Goal: Find specific page/section: Find specific page/section

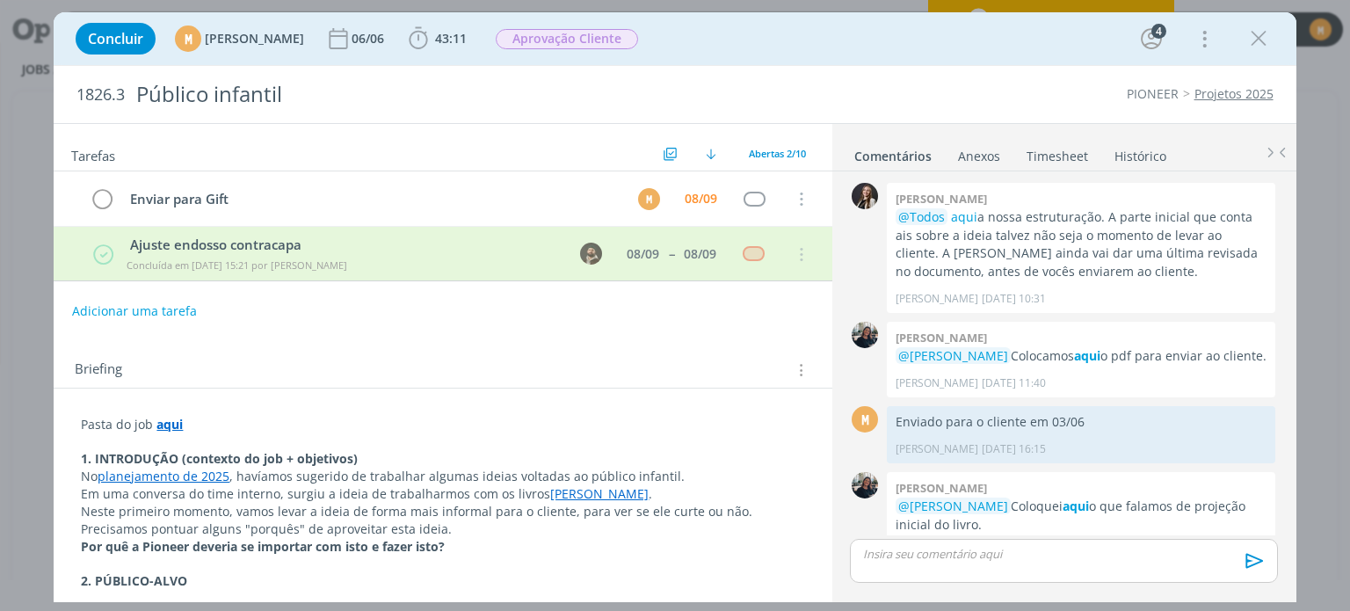
scroll to position [868, 0]
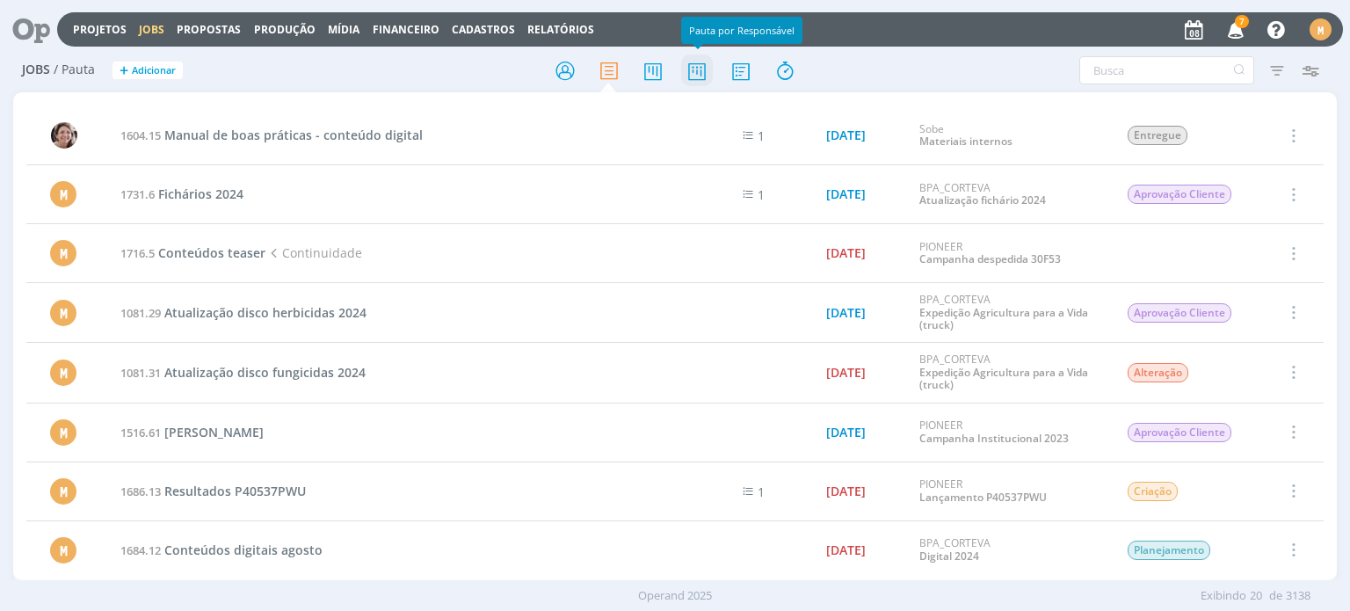
click at [684, 83] on icon at bounding box center [697, 71] width 32 height 34
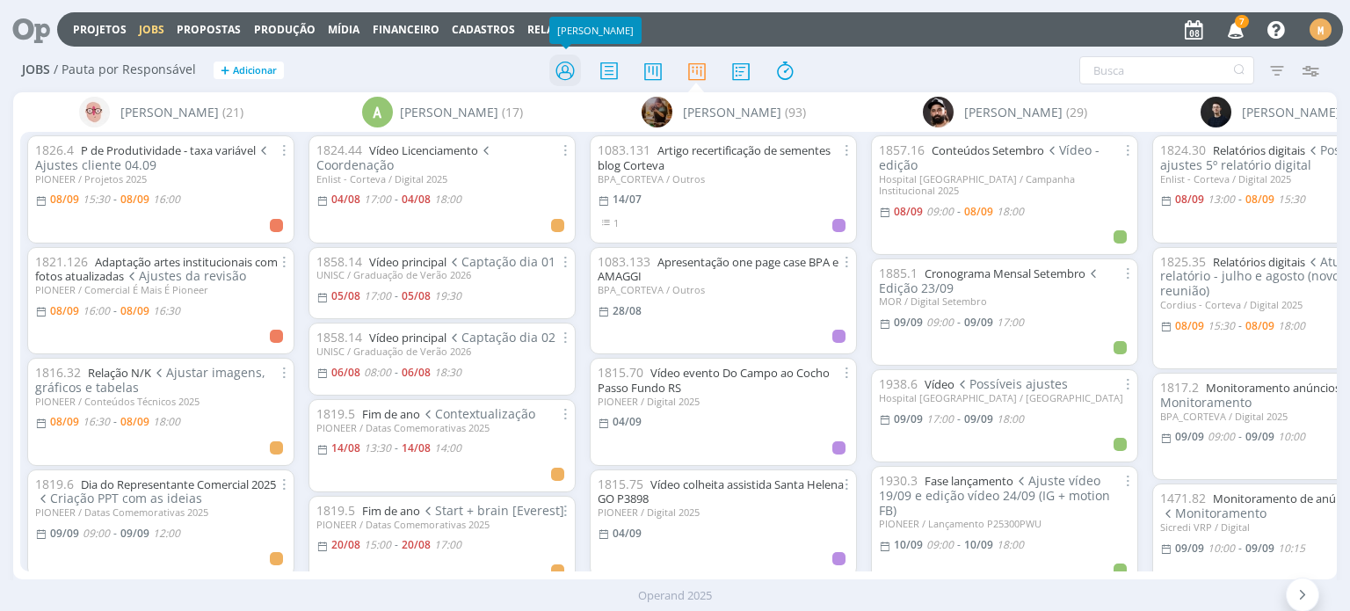
click at [568, 74] on icon at bounding box center [565, 71] width 32 height 34
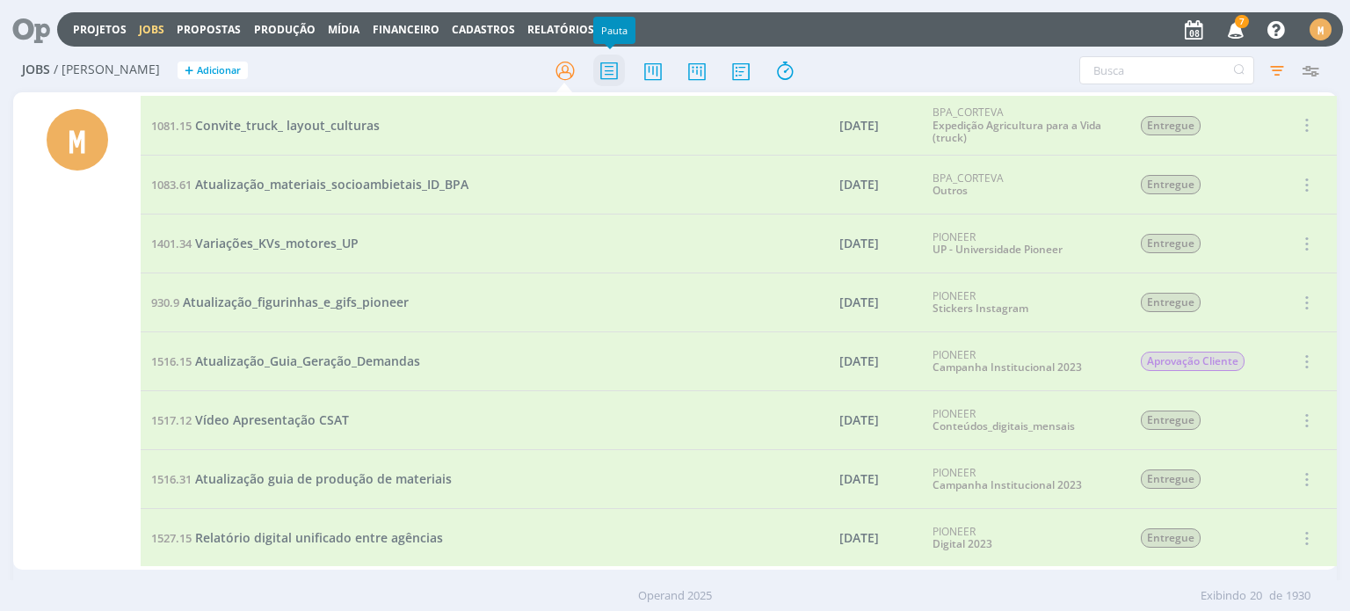
click at [614, 74] on icon at bounding box center [609, 71] width 32 height 34
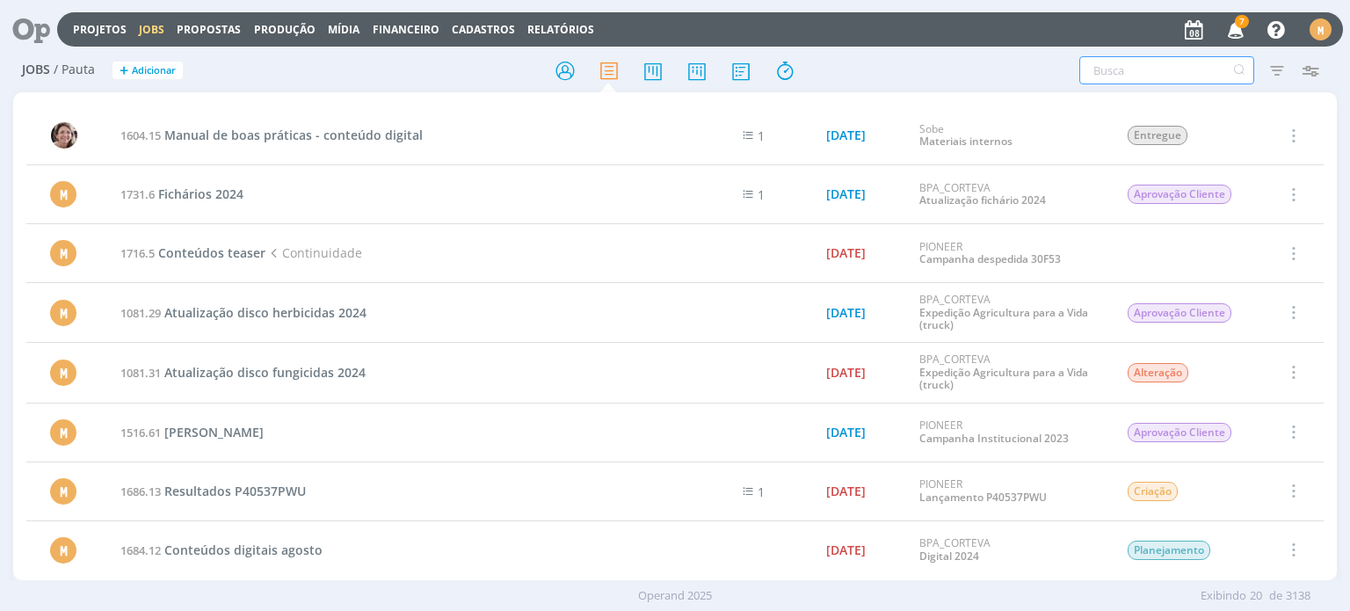
click at [1093, 65] on input "text" at bounding box center [1166, 70] width 175 height 28
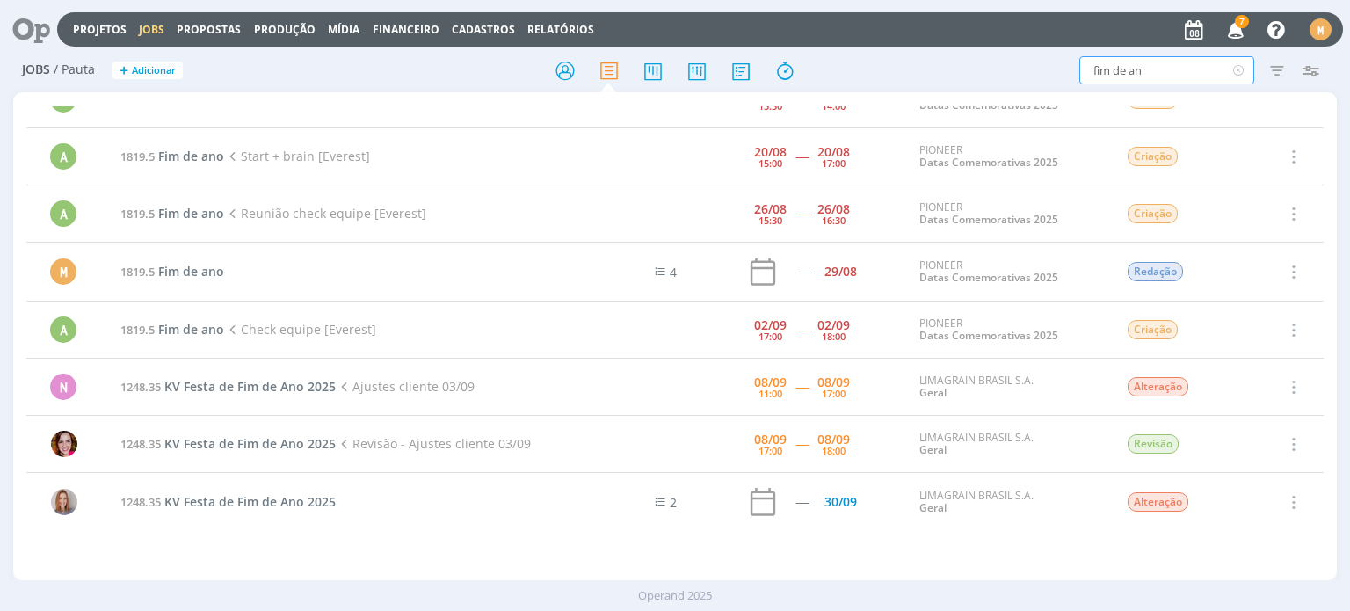
scroll to position [50, 0]
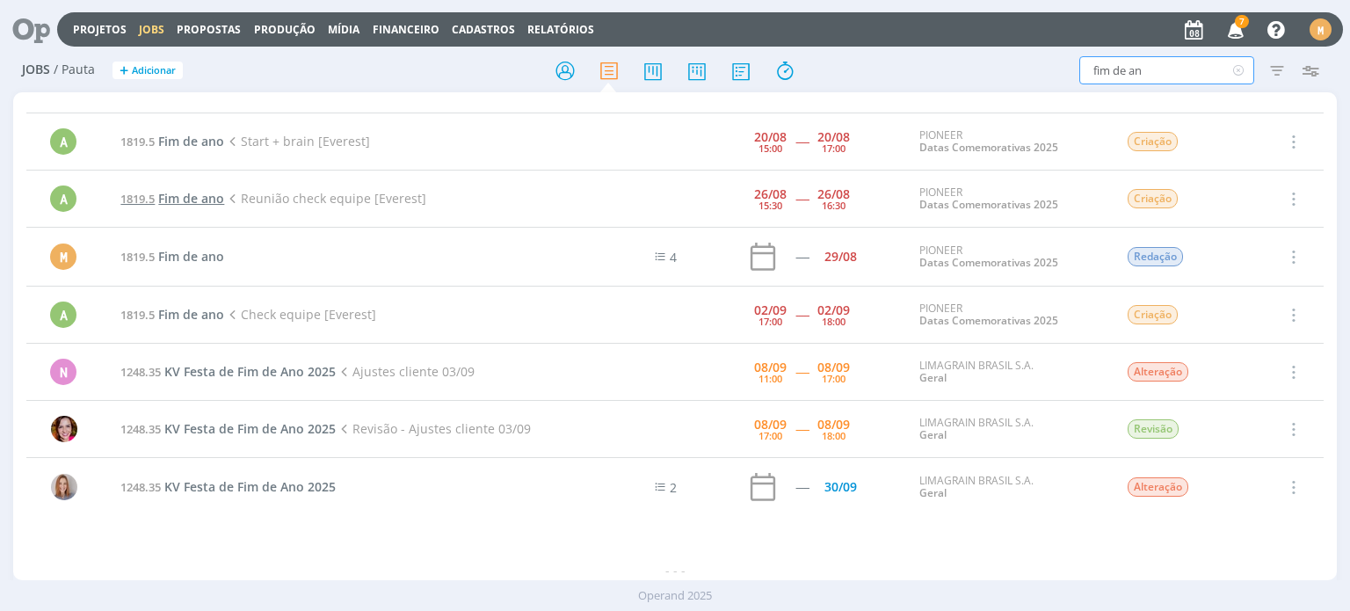
type input "fim de an"
click at [205, 193] on span "Fim de ano" at bounding box center [191, 198] width 66 height 17
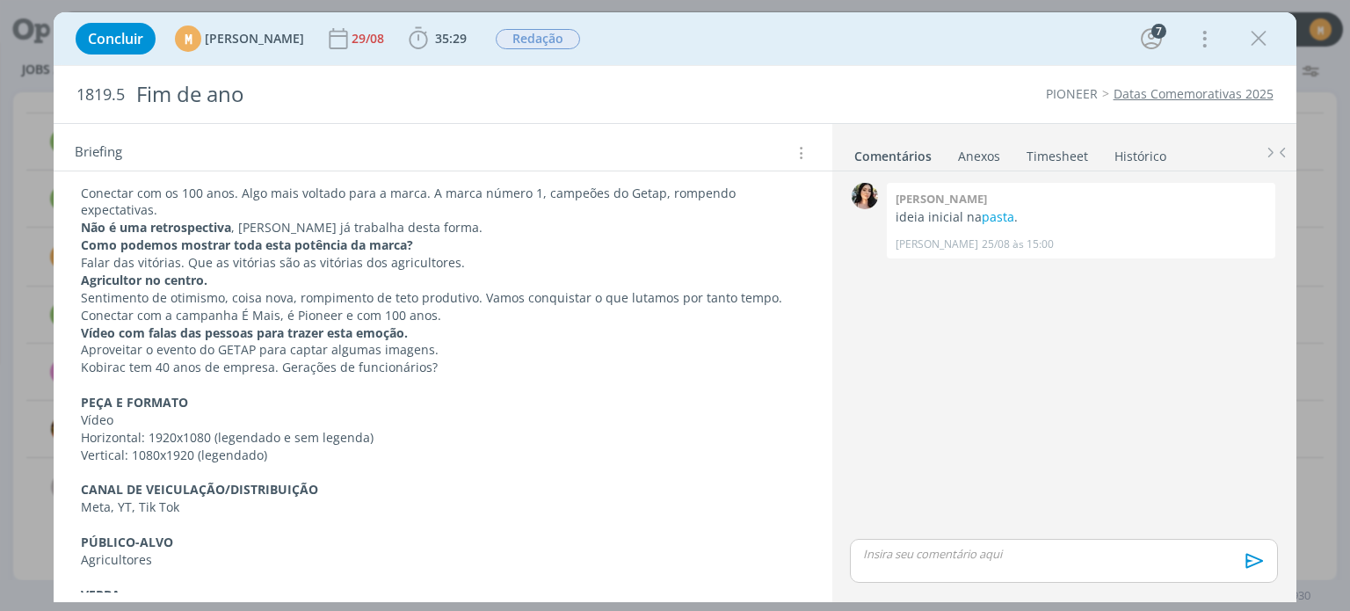
scroll to position [547, 0]
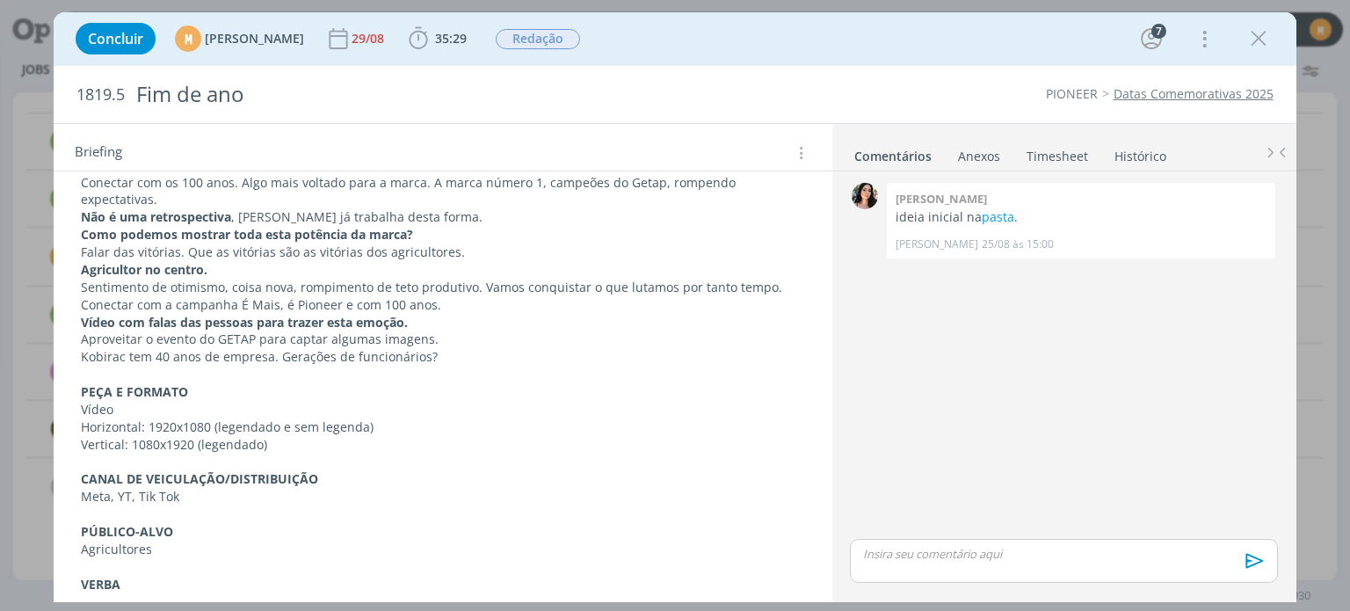
click at [92, 354] on p "Kobirac tem 40 anos de empresa. Gerações de funcionários?" at bounding box center [442, 357] width 723 height 18
click at [92, 354] on p "Kobirac tem 40 anos de empresa. Gerações de funcionários?" at bounding box center [443, 358] width 722 height 18
drag, startPoint x: 84, startPoint y: 354, endPoint x: 126, endPoint y: 354, distance: 41.3
click at [126, 354] on p "Kobirac tem 40 anos de empresa. Gerações de funcionários?" at bounding box center [443, 358] width 722 height 18
click at [109, 341] on p "Aproveitar o evento do GETAP para captar algumas imagens." at bounding box center [443, 340] width 722 height 18
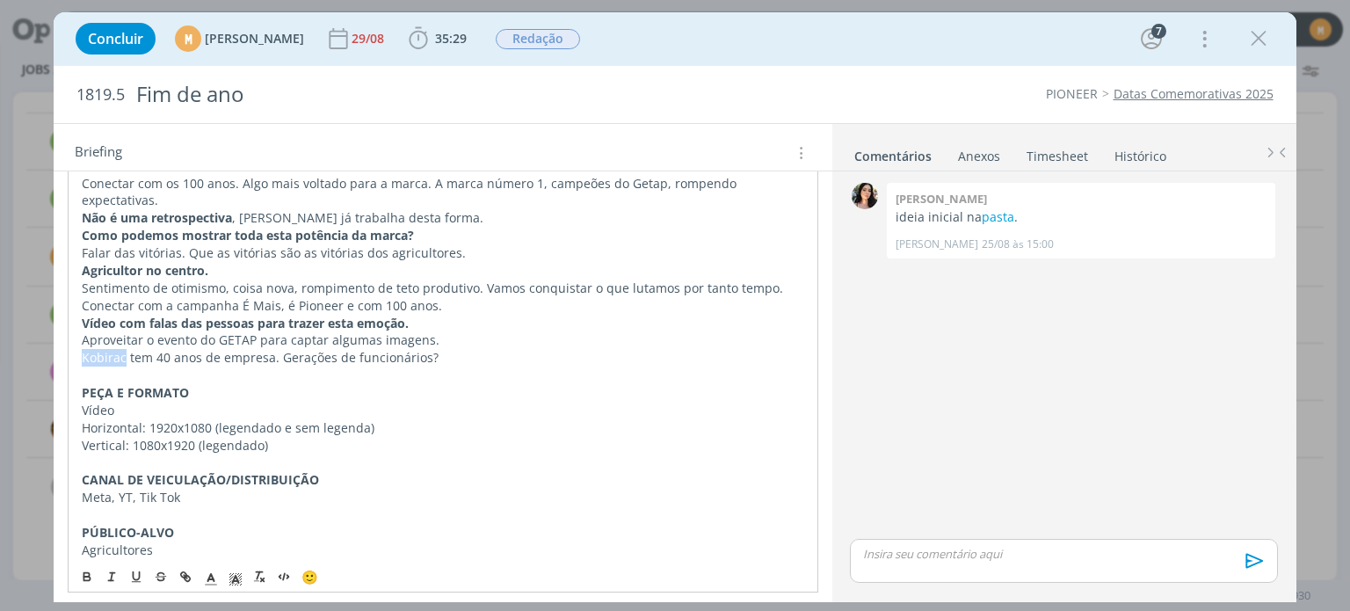
drag, startPoint x: 122, startPoint y: 353, endPoint x: 76, endPoint y: 353, distance: 46.6
click at [76, 353] on div "Pasta do job aqui . INTRODUÇÃO (contexto do job + objetivos) Precisamos pensar …" at bounding box center [443, 453] width 750 height 956
drag, startPoint x: 81, startPoint y: 352, endPoint x: 124, endPoint y: 353, distance: 43.1
click at [124, 353] on p "Kobirac tem 40 anos de empresa. Gerações de funcionários?" at bounding box center [443, 358] width 722 height 18
click at [105, 353] on p "Kobirac tem 40 anos de empresa. Gerações de funcionários?" at bounding box center [443, 358] width 722 height 18
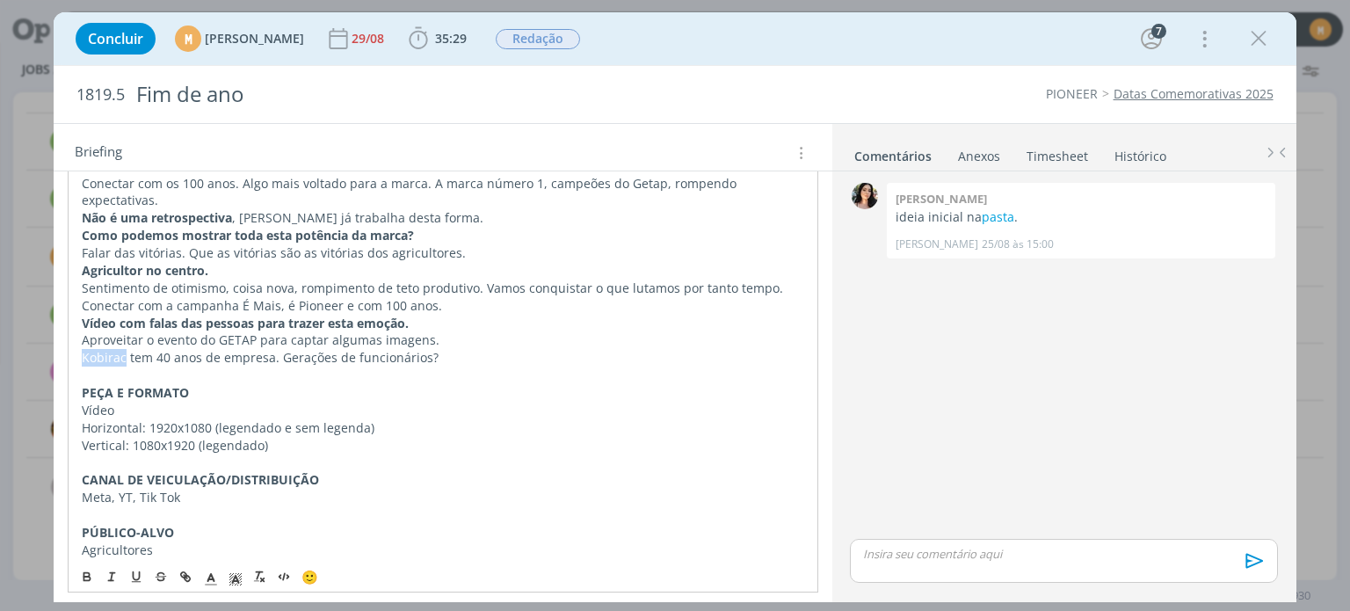
drag, startPoint x: 124, startPoint y: 353, endPoint x: 83, endPoint y: 350, distance: 41.5
click at [83, 350] on p "Kobirac tem 40 anos de empresa. Gerações de funcionários?" at bounding box center [443, 358] width 722 height 18
drag, startPoint x: 83, startPoint y: 350, endPoint x: 207, endPoint y: 368, distance: 125.3
click at [207, 368] on p "dialog" at bounding box center [443, 375] width 722 height 18
click at [124, 352] on p "Kobirac tem 40 anos de empresa. Gerações de funcionários?" at bounding box center [443, 358] width 722 height 18
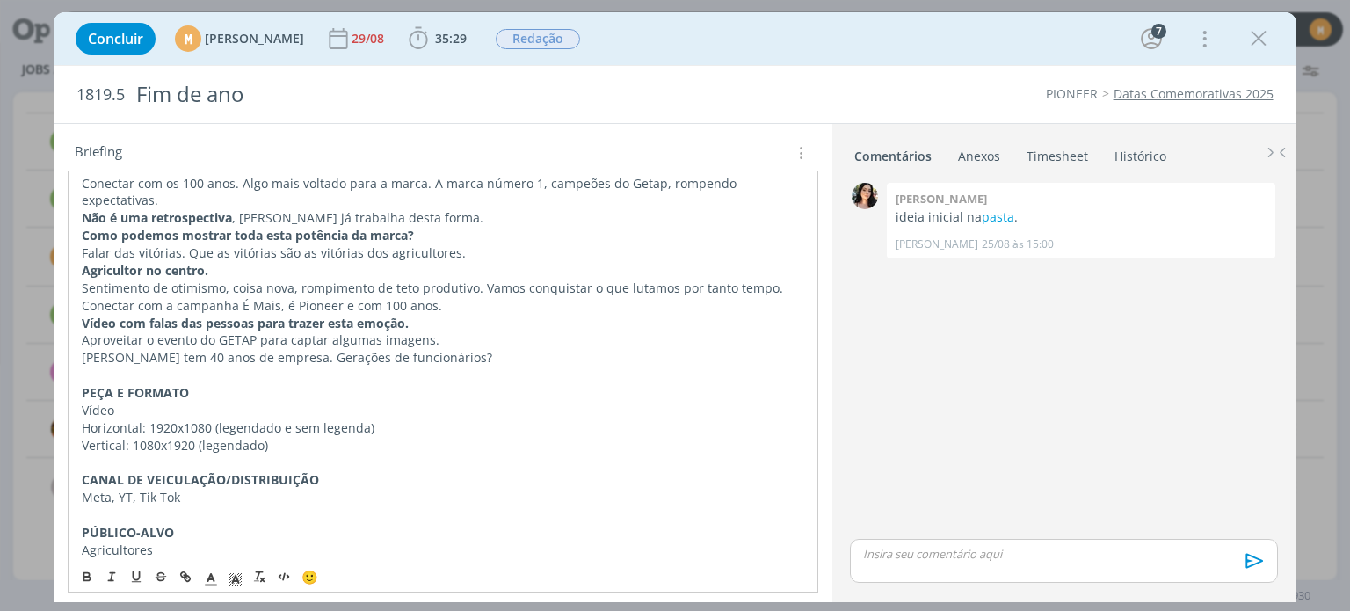
click at [374, 361] on p "Maurício Kobiraki tem 40 anos de empresa. Gerações de funcionários?" at bounding box center [443, 358] width 722 height 18
click at [569, 460] on p "dialog" at bounding box center [442, 462] width 723 height 18
click at [322, 355] on p "Maurício Kobiraki tem 40 anos de empresa. Gerações de funcionários?" at bounding box center [442, 357] width 723 height 18
click at [528, 348] on p "Maurício Kobiraki tem 40 anos de empresa. Gerações de funcionários?" at bounding box center [442, 357] width 723 height 18
click at [221, 540] on p "Agricultores" at bounding box center [442, 549] width 723 height 18
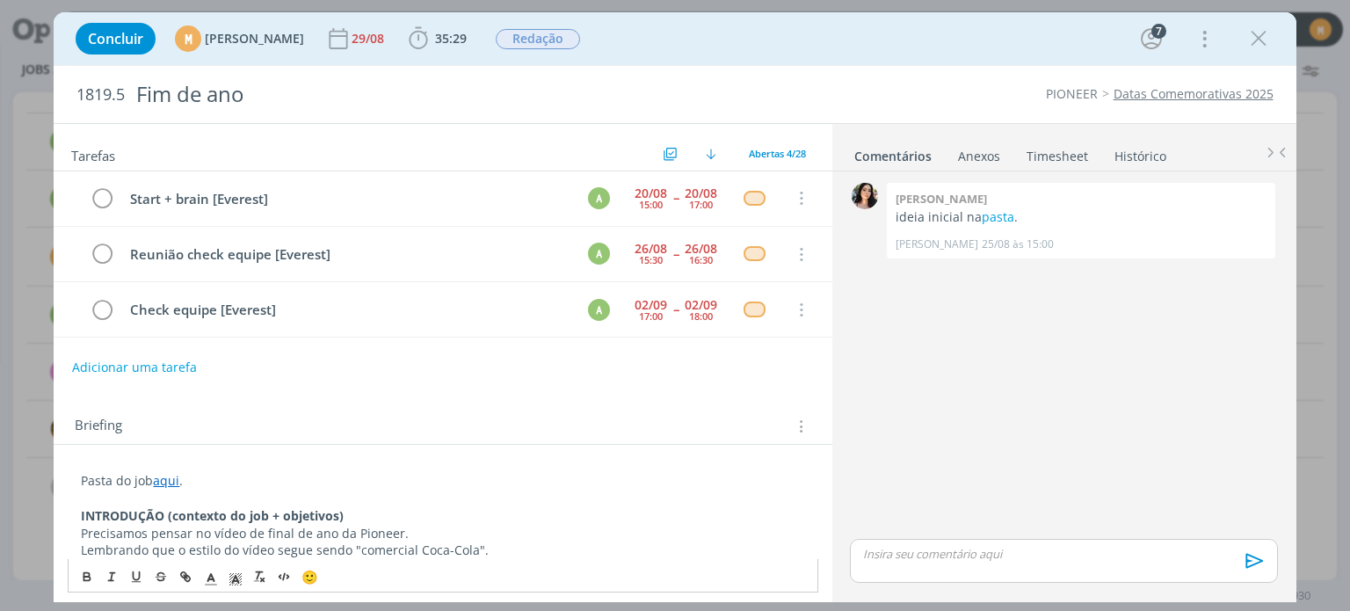
scroll to position [0, 0]
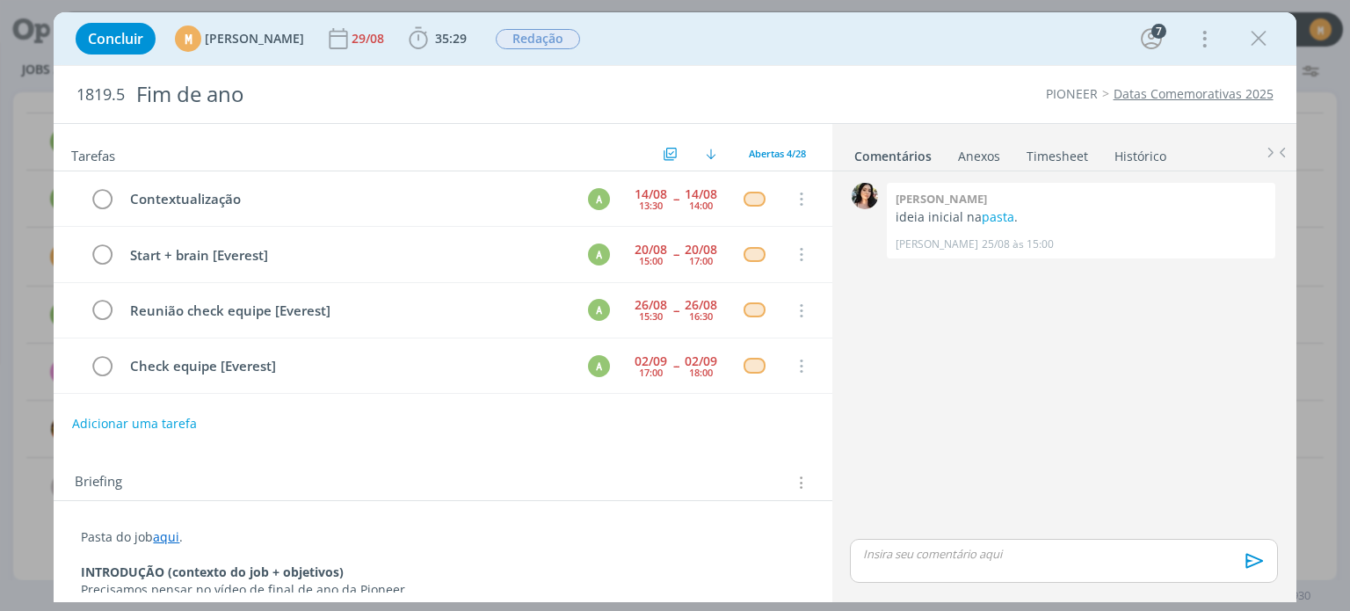
click at [823, 145] on div "Tarefas Usar Job de template Criar template a partir deste job Visualizar Templ…" at bounding box center [443, 147] width 778 height 47
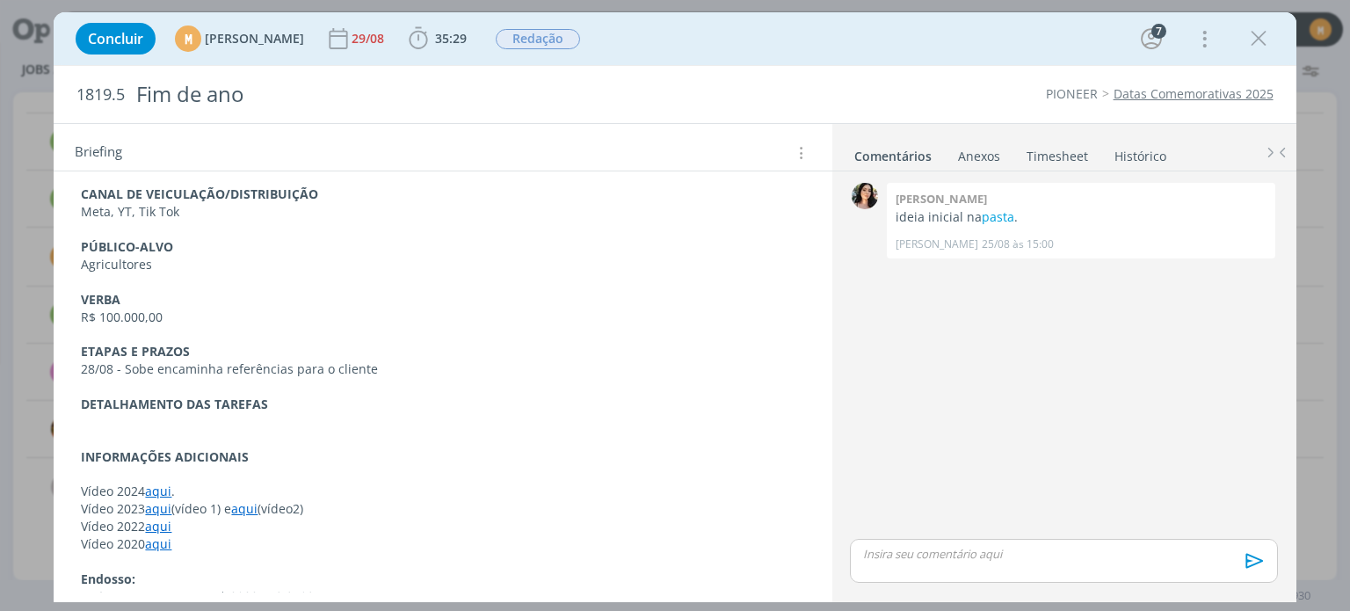
scroll to position [889, 0]
